Goal: Find contact information: Find contact information

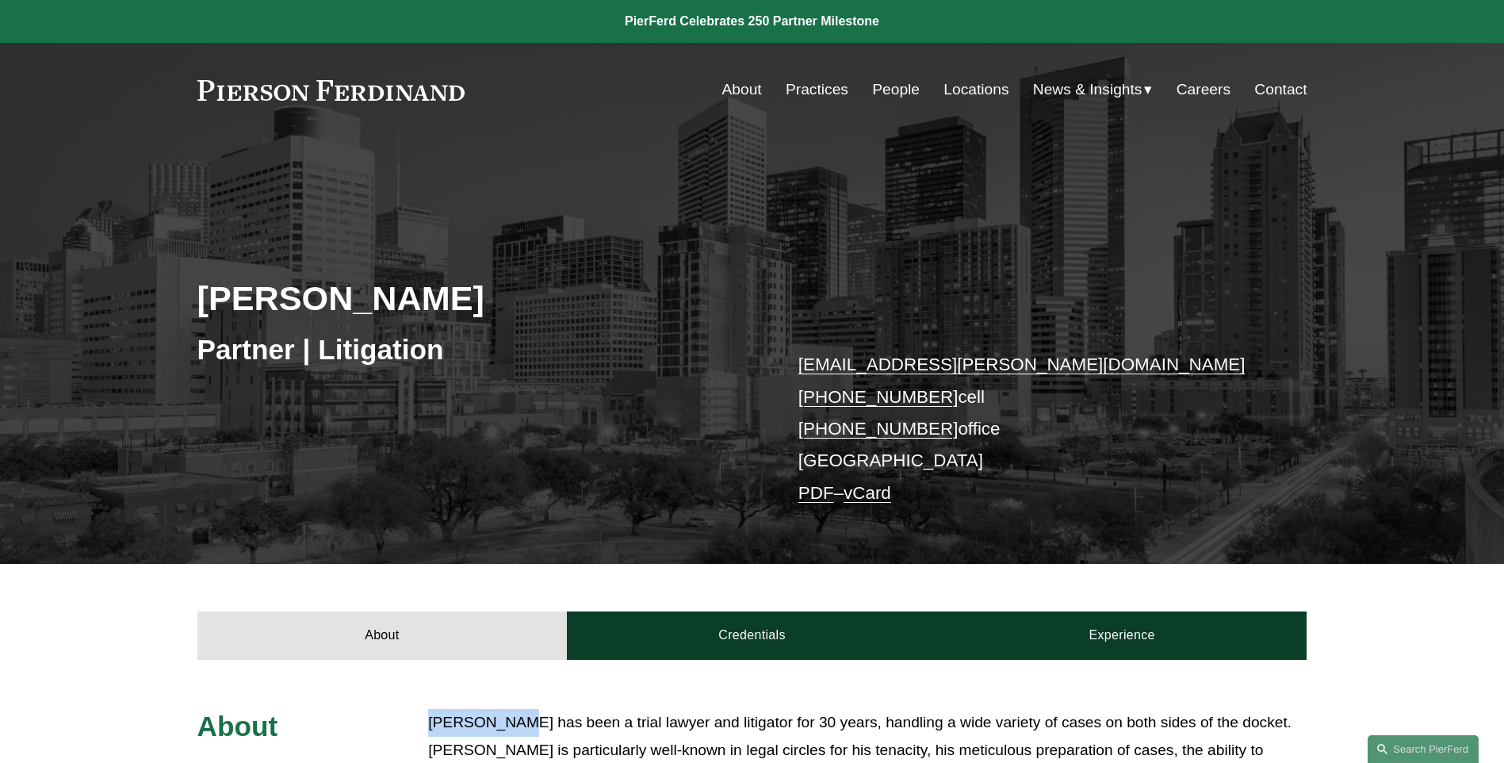
click at [893, 86] on link "People" at bounding box center [896, 90] width 48 height 30
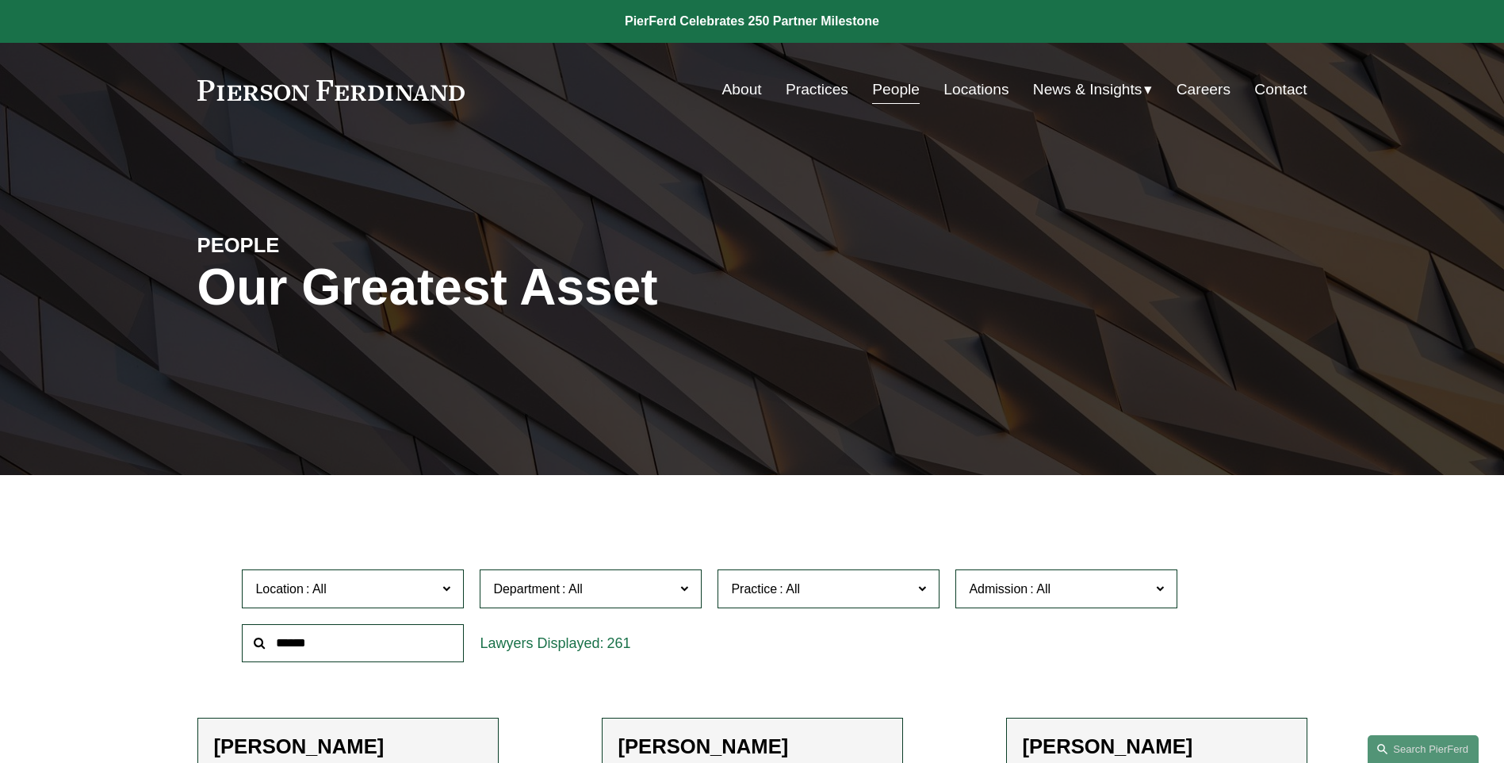
click at [340, 645] on input "text" at bounding box center [353, 643] width 222 height 39
type input "******"
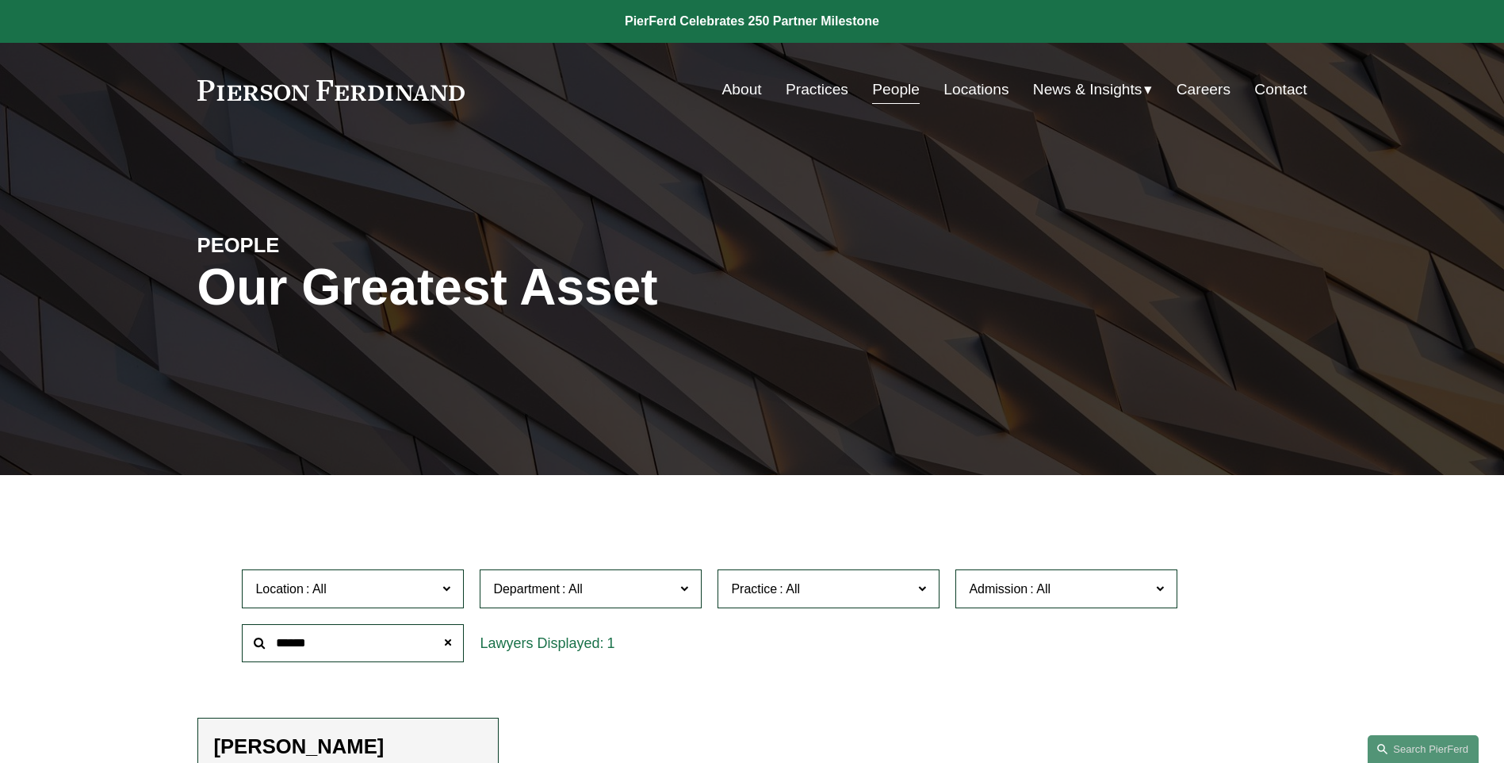
scroll to position [524, 0]
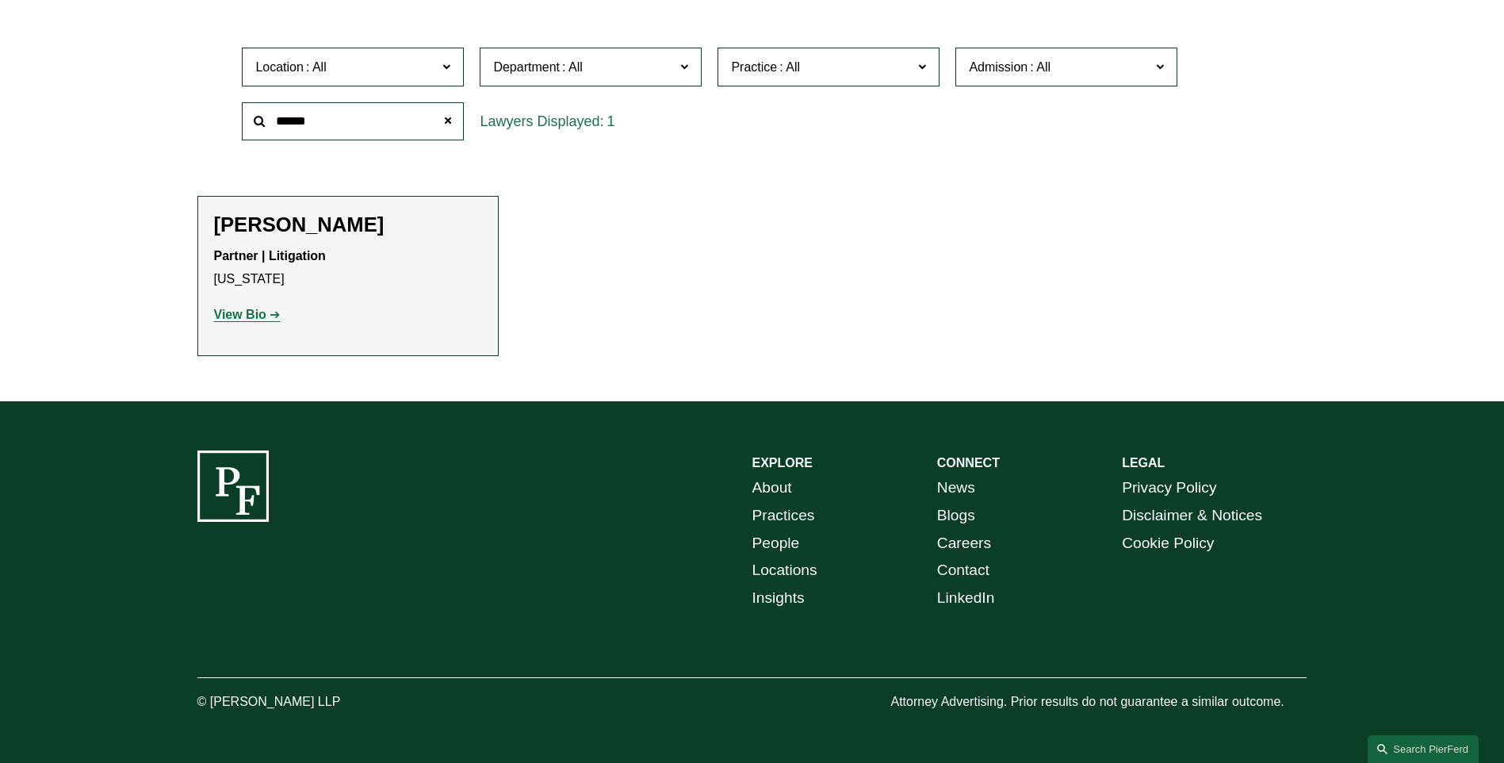
click at [321, 226] on h2 "[PERSON_NAME]" at bounding box center [348, 225] width 268 height 25
click at [232, 308] on strong "View Bio" at bounding box center [240, 314] width 52 height 13
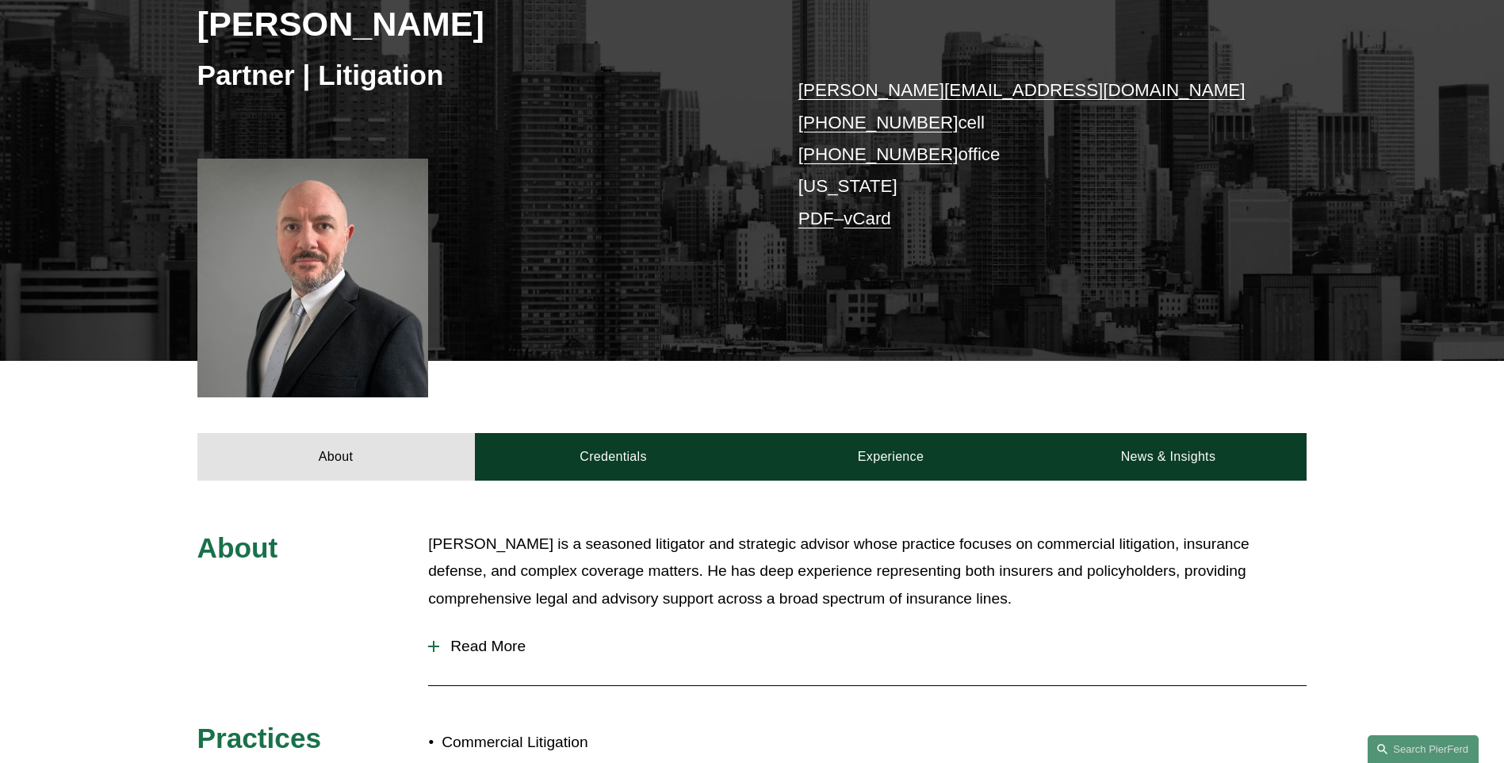
scroll to position [285, 0]
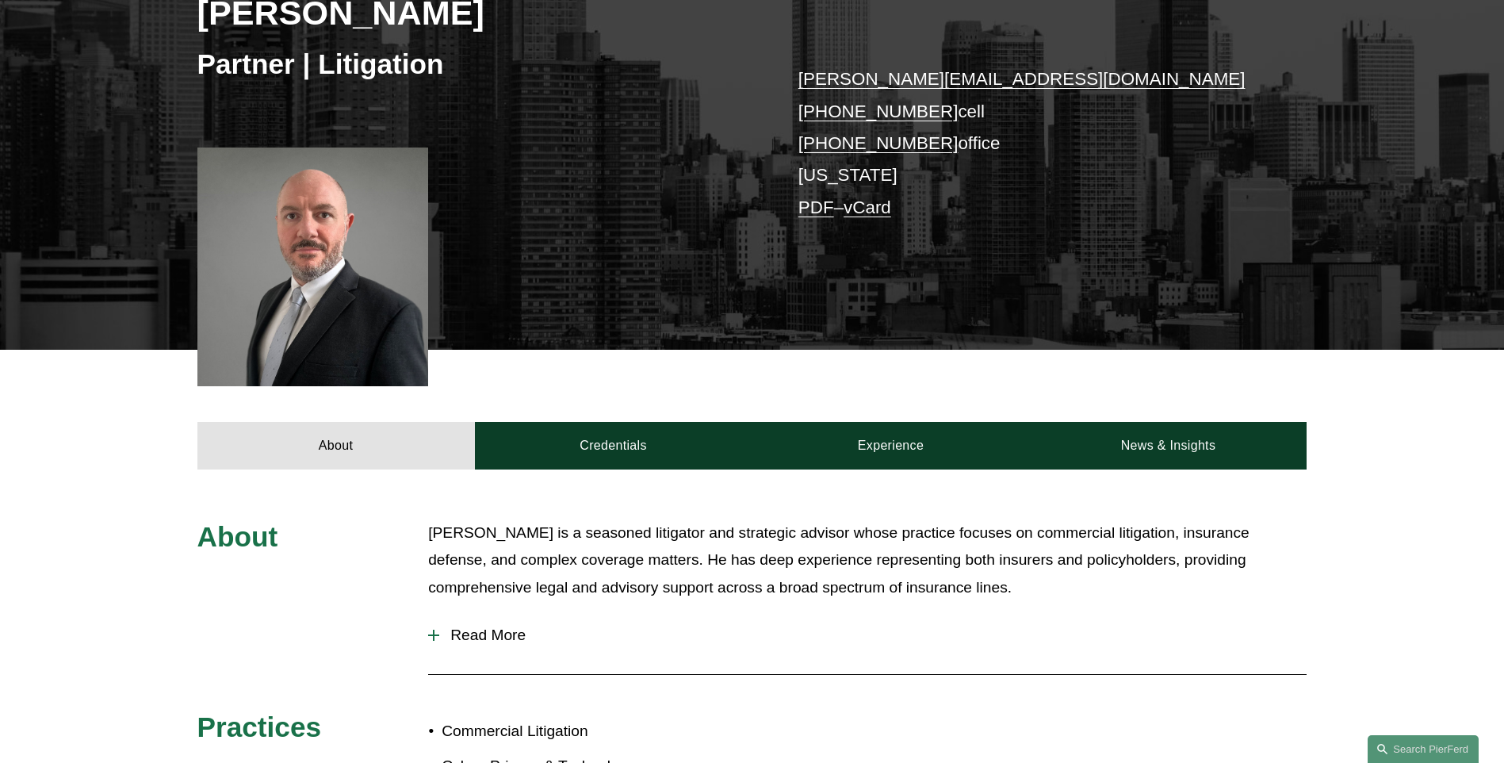
click at [886, 80] on link "howard.panensky@pierferd.com" at bounding box center [1021, 79] width 447 height 20
